Goal: Transaction & Acquisition: Purchase product/service

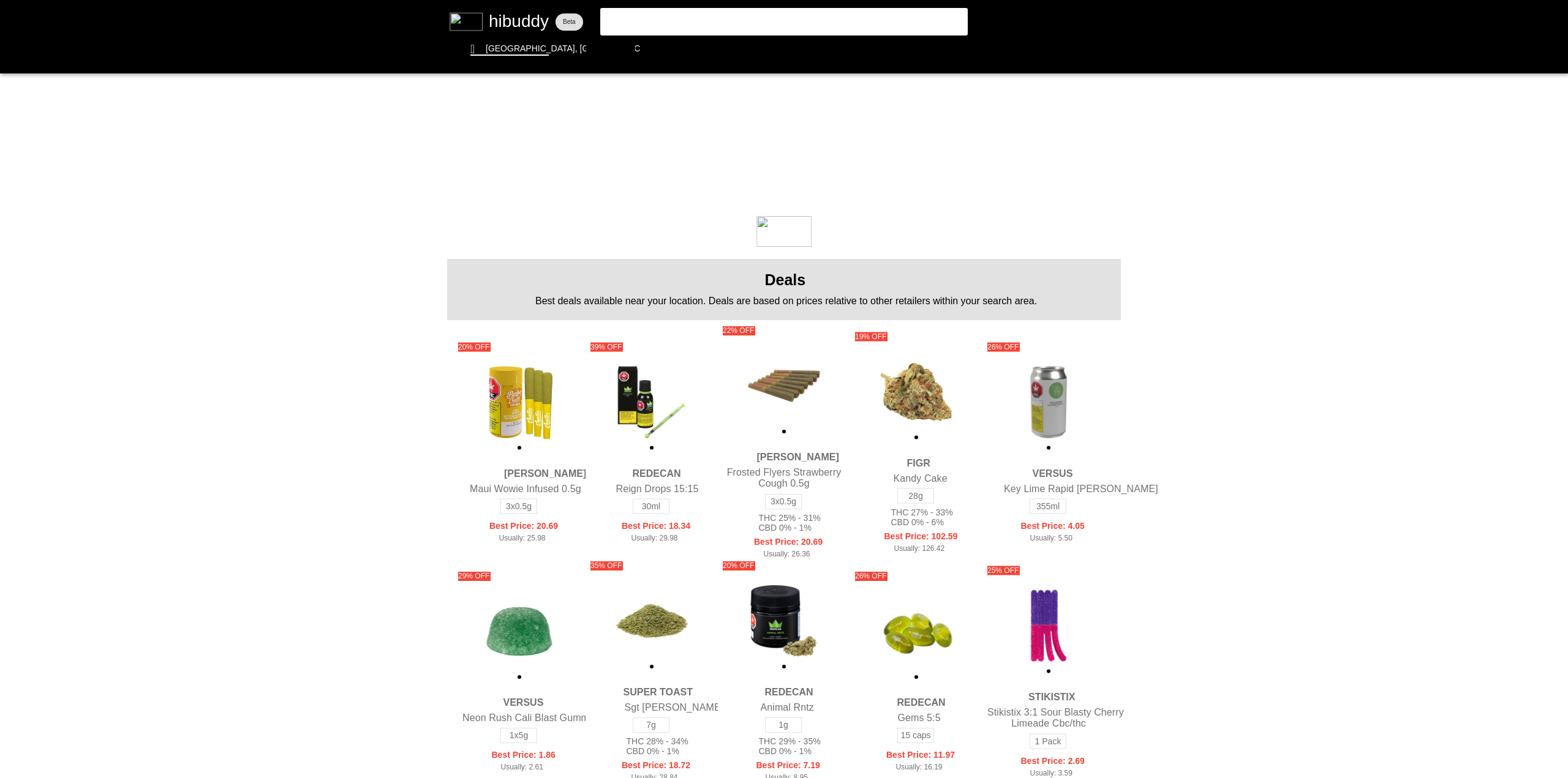
click at [656, 8] on flt-glass-pane at bounding box center [784, 389] width 1568 height 778
click at [656, 11] on flt-glass-pane at bounding box center [784, 389] width 1568 height 778
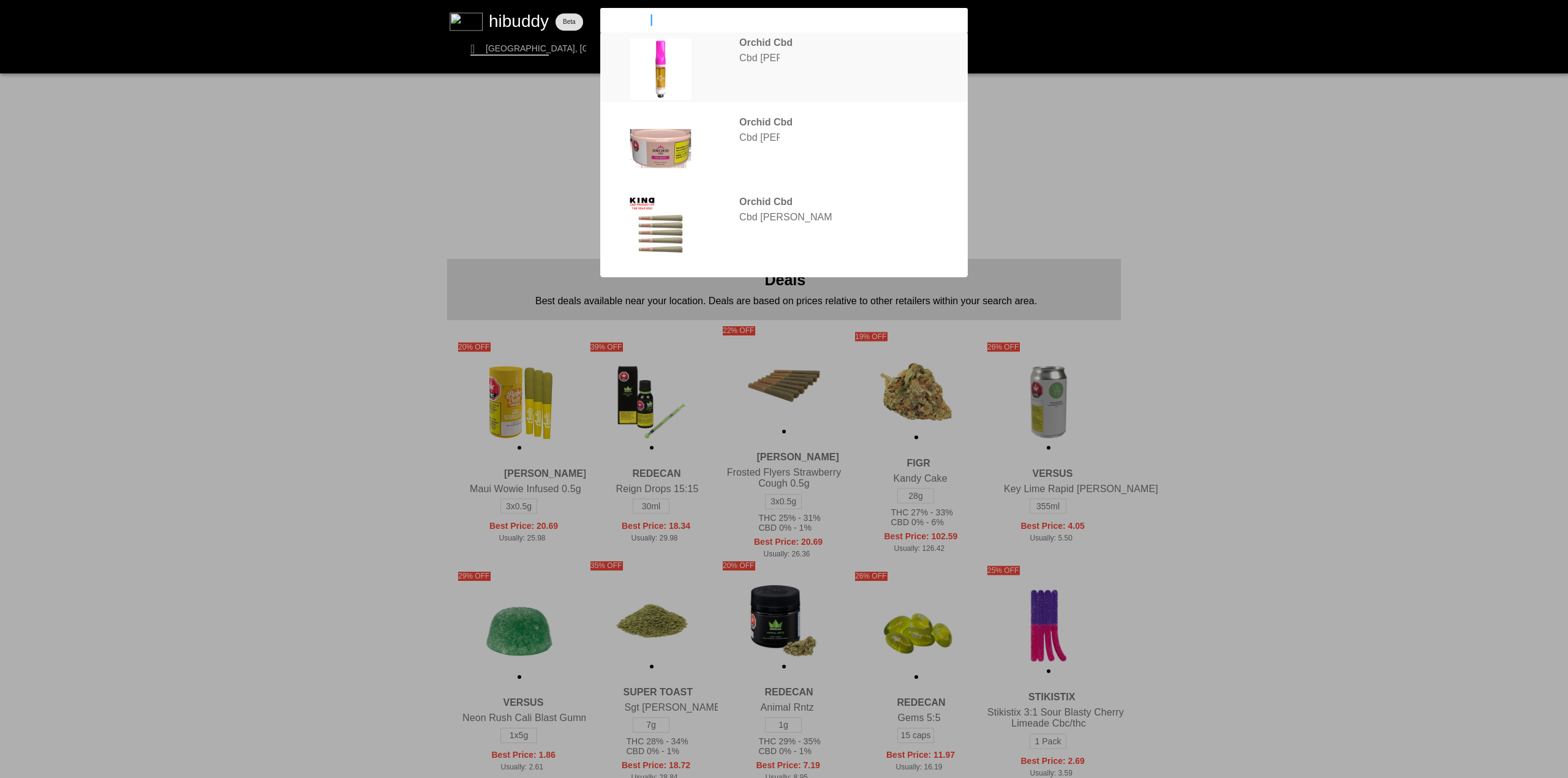
type input "orchid cbd"
click at [772, 63] on flt-glass-pane at bounding box center [784, 389] width 1568 height 778
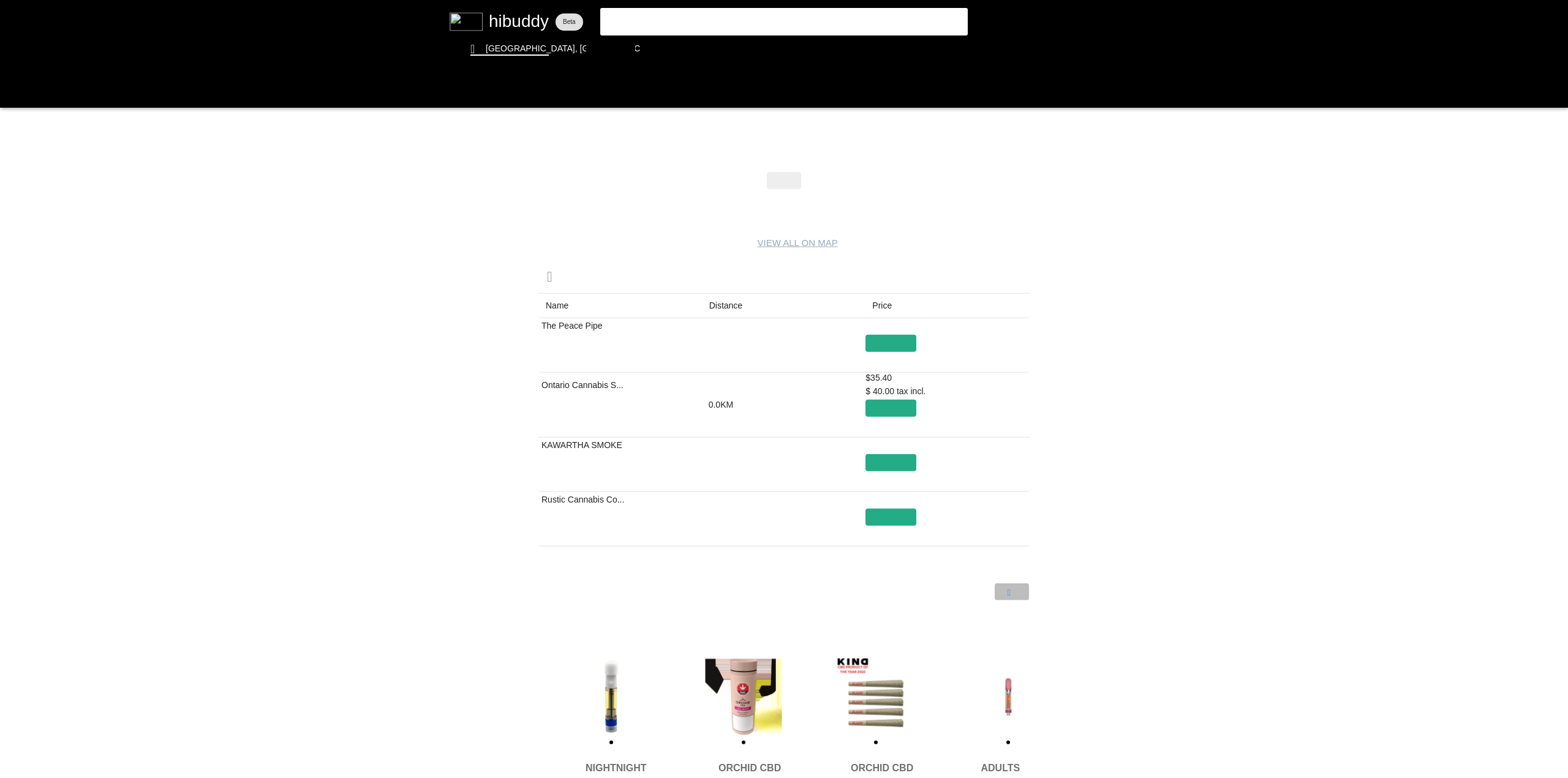
click at [1008, 596] on flt-glass-pane at bounding box center [784, 389] width 1568 height 778
click at [986, 584] on flt-glass-pane at bounding box center [784, 389] width 1568 height 778
